Goal: Check status

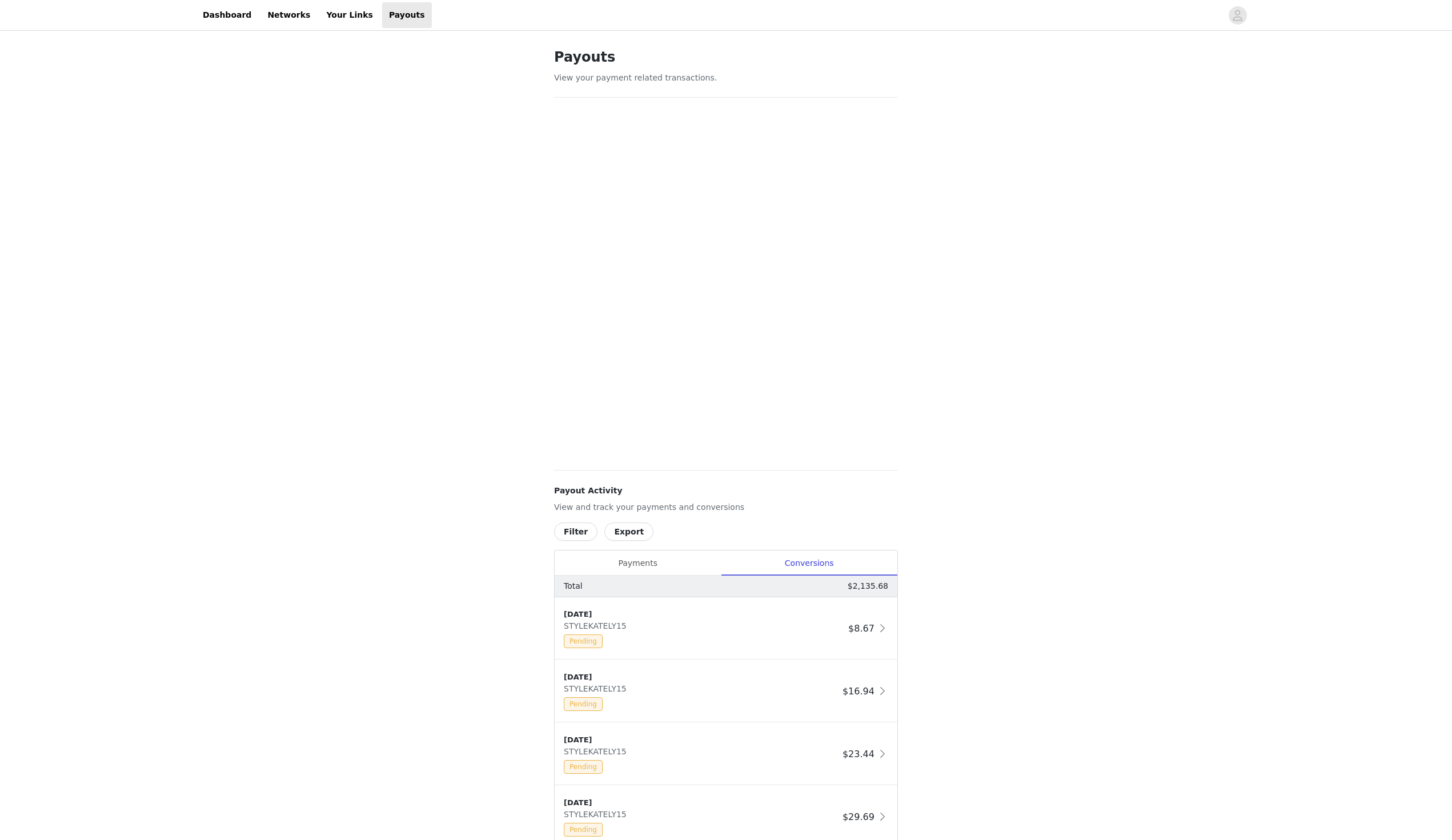
scroll to position [436, 0]
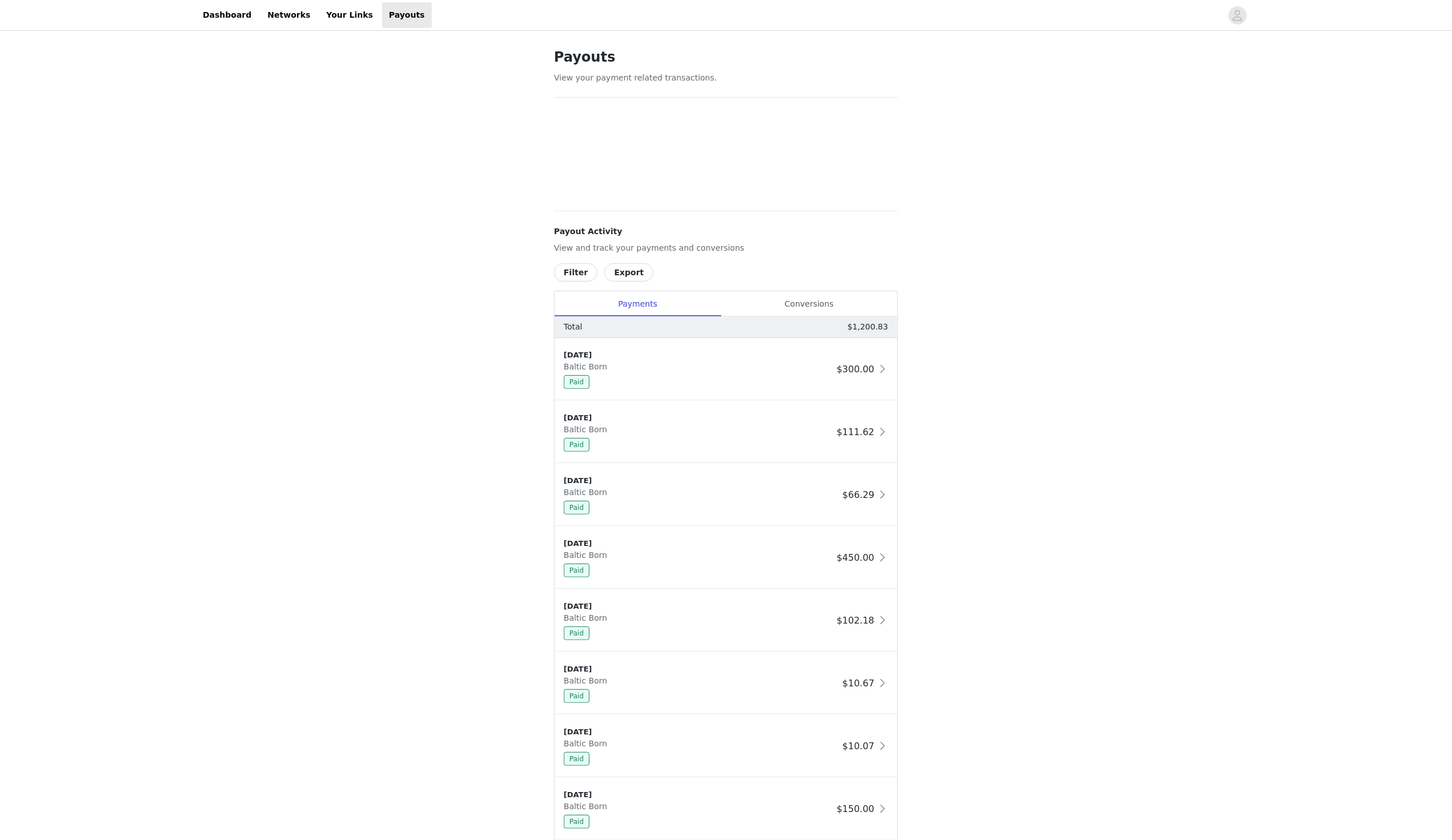
scroll to position [75, 0]
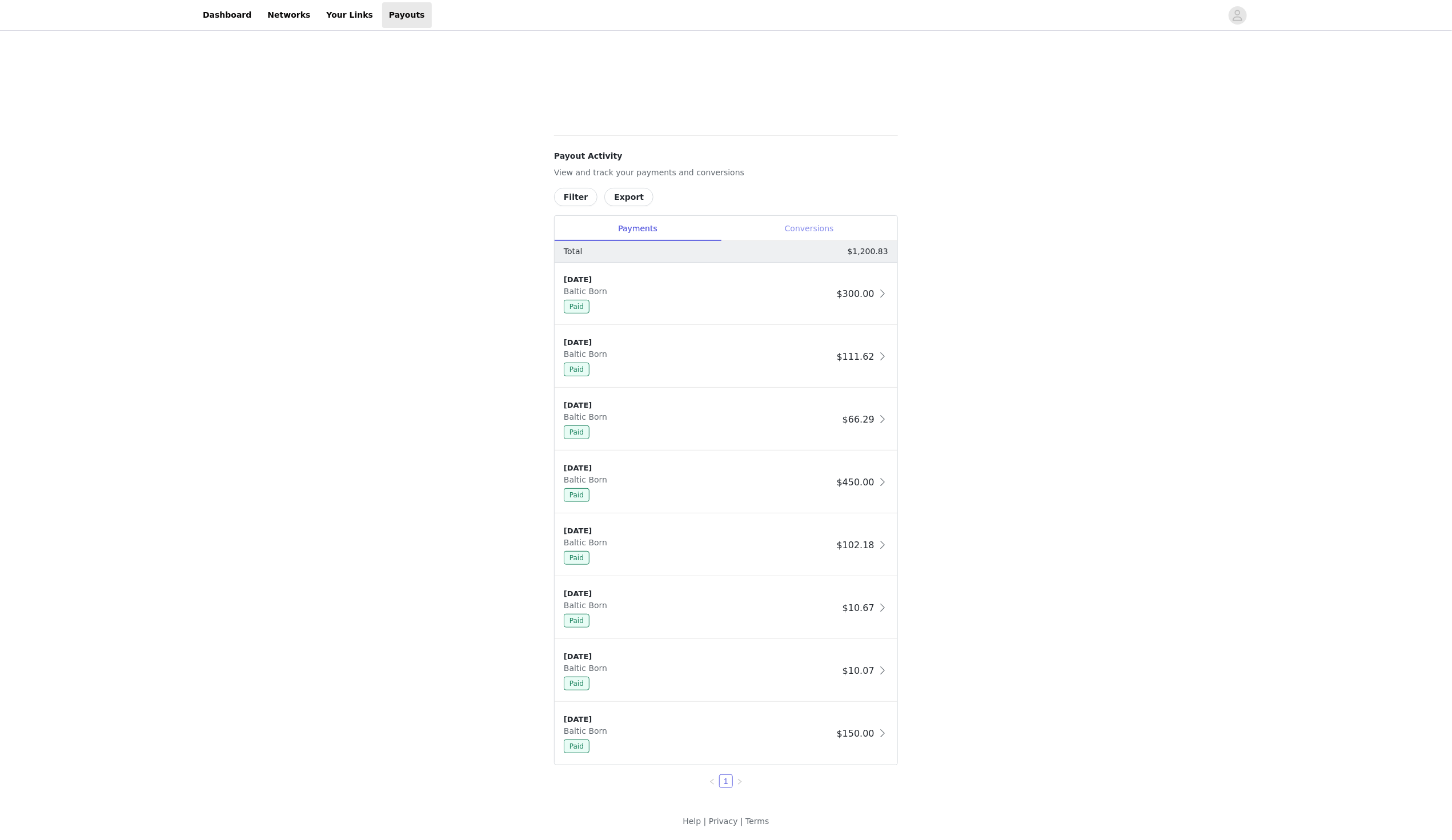
click at [797, 231] on div "Conversions" at bounding box center [810, 228] width 177 height 26
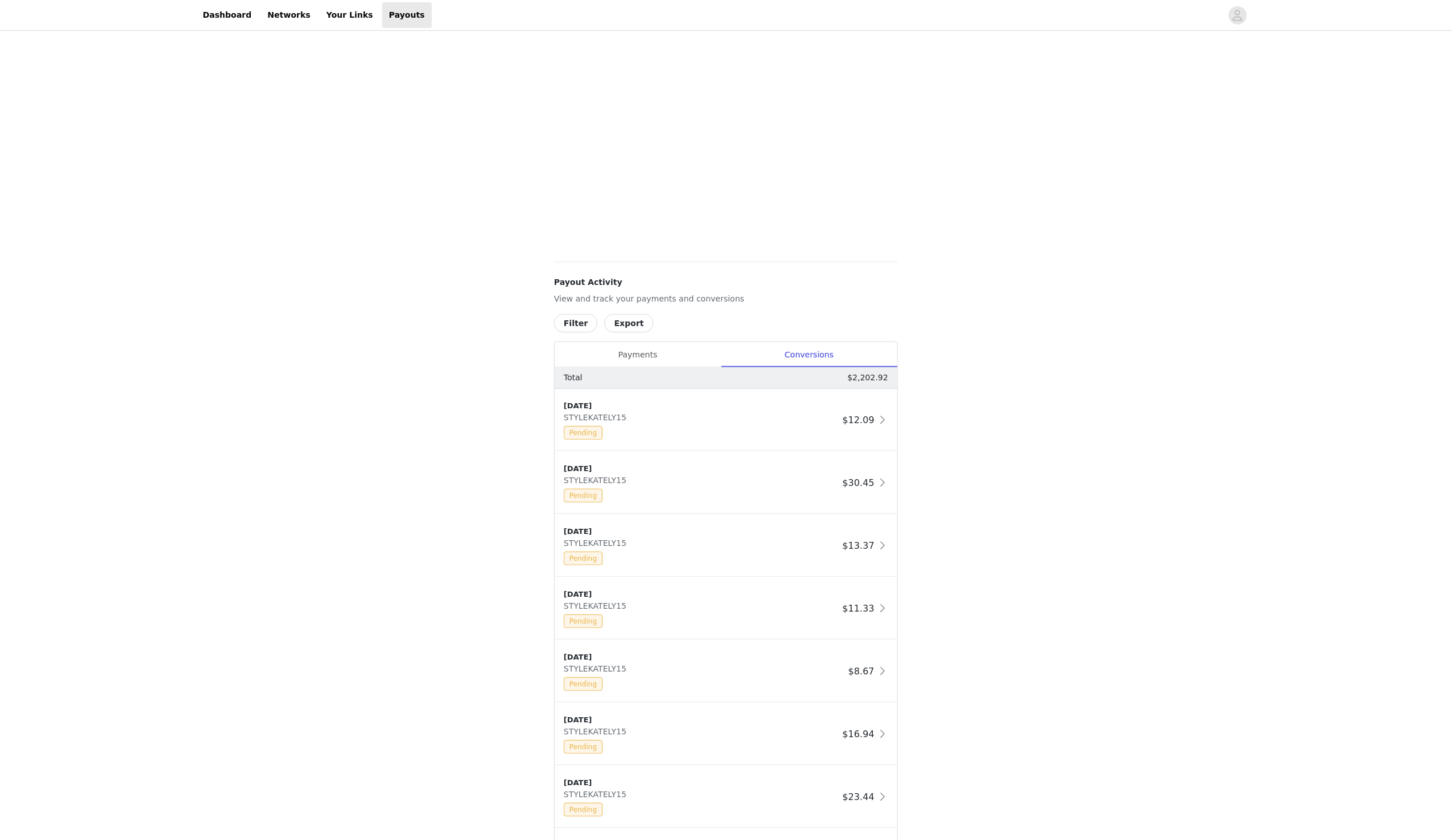
scroll to position [456, 0]
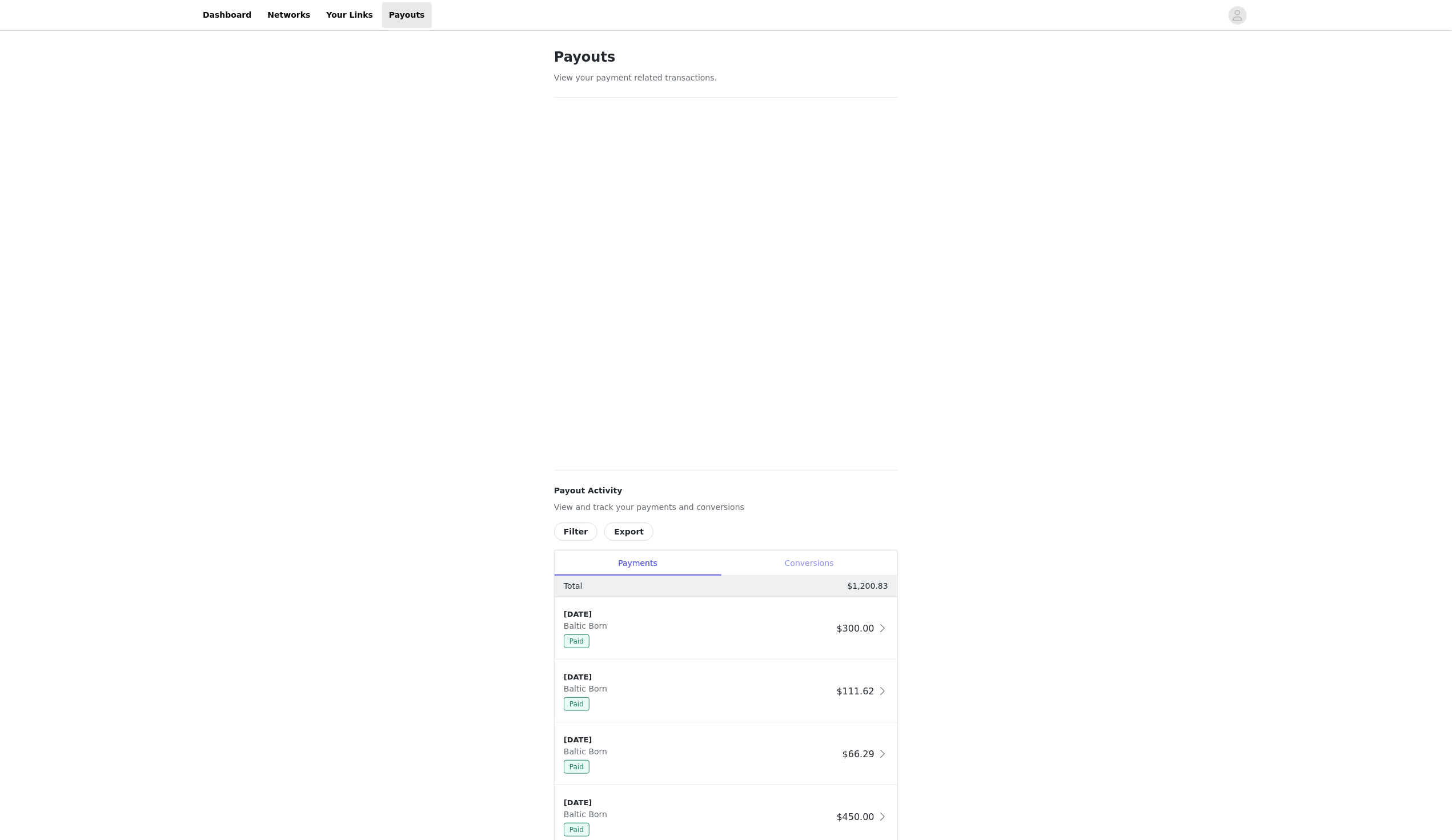
click at [821, 559] on div "Conversions" at bounding box center [810, 563] width 177 height 26
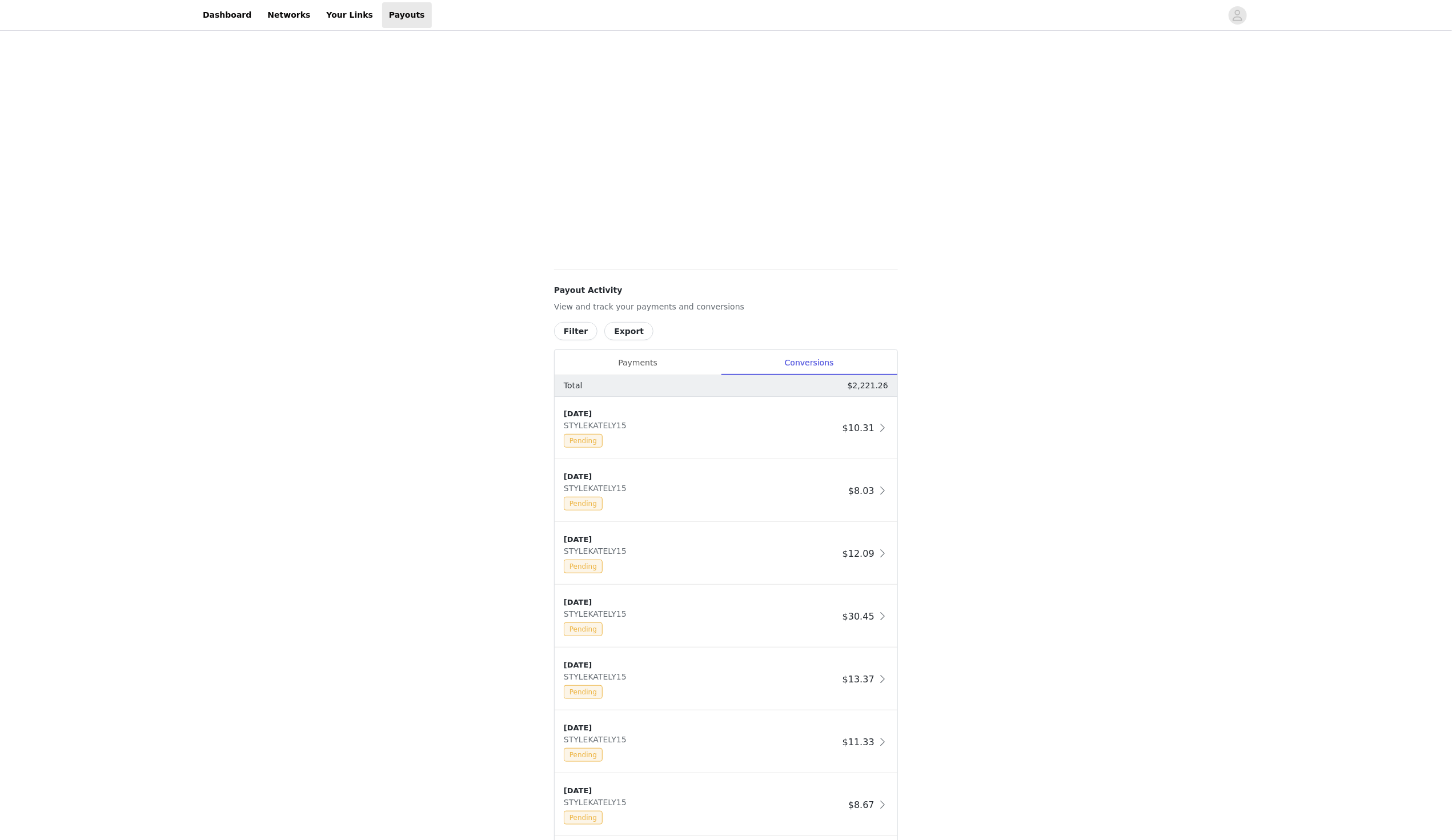
scroll to position [223, 0]
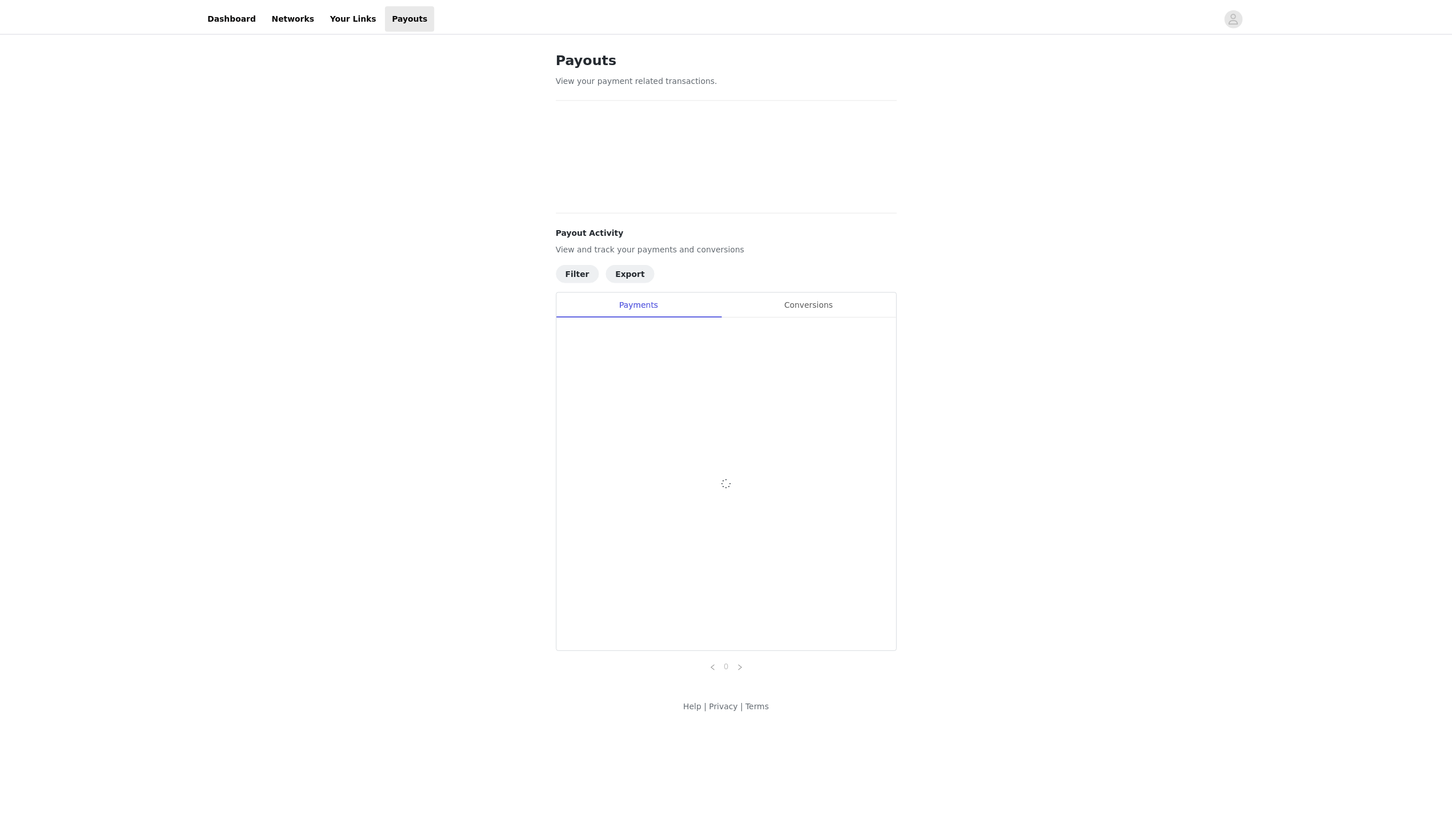
scroll to position [75, 0]
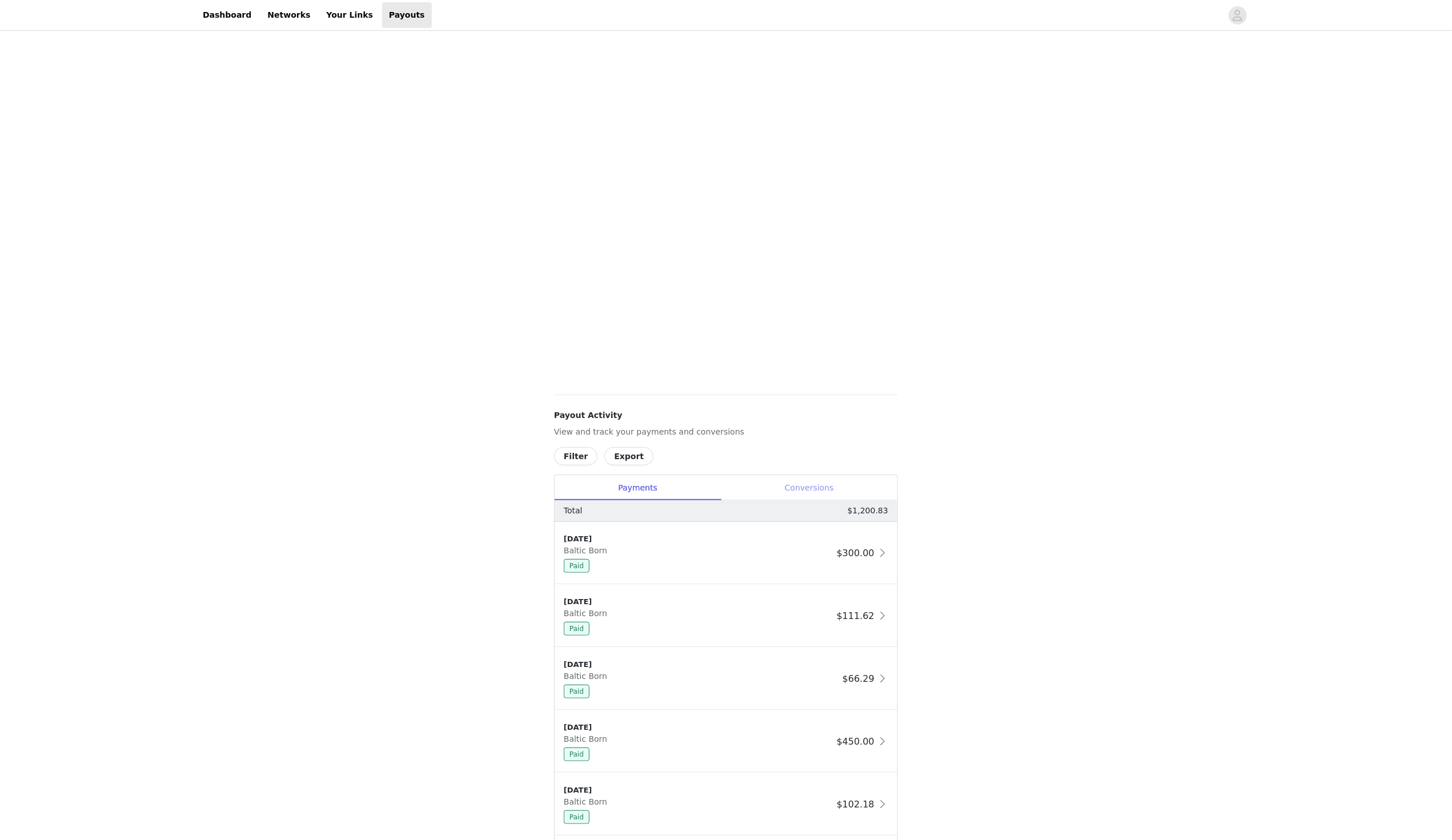
click at [814, 490] on div "Conversions" at bounding box center [810, 488] width 177 height 26
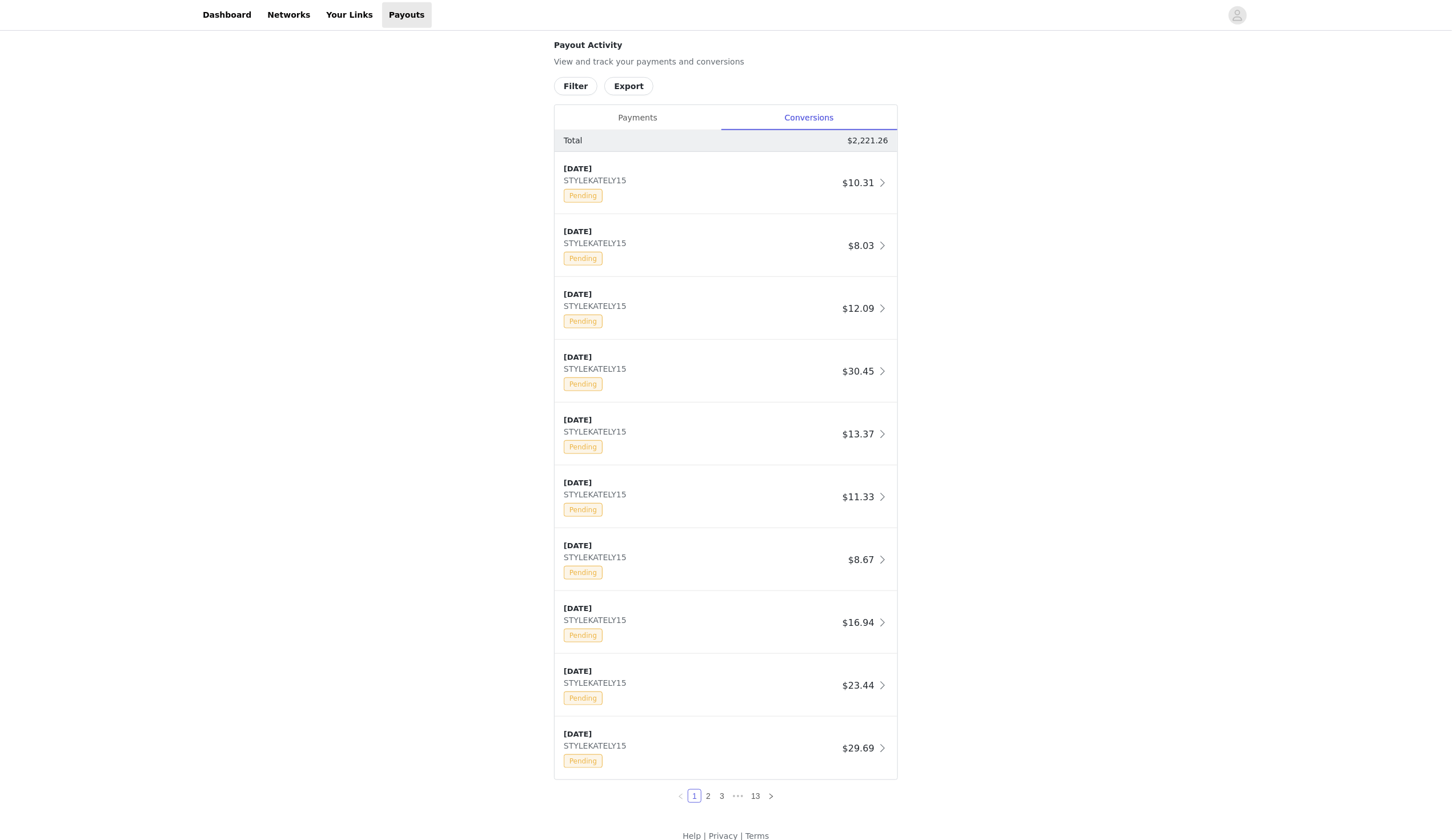
scroll to position [460, 0]
